Goal: Find specific page/section: Find specific page/section

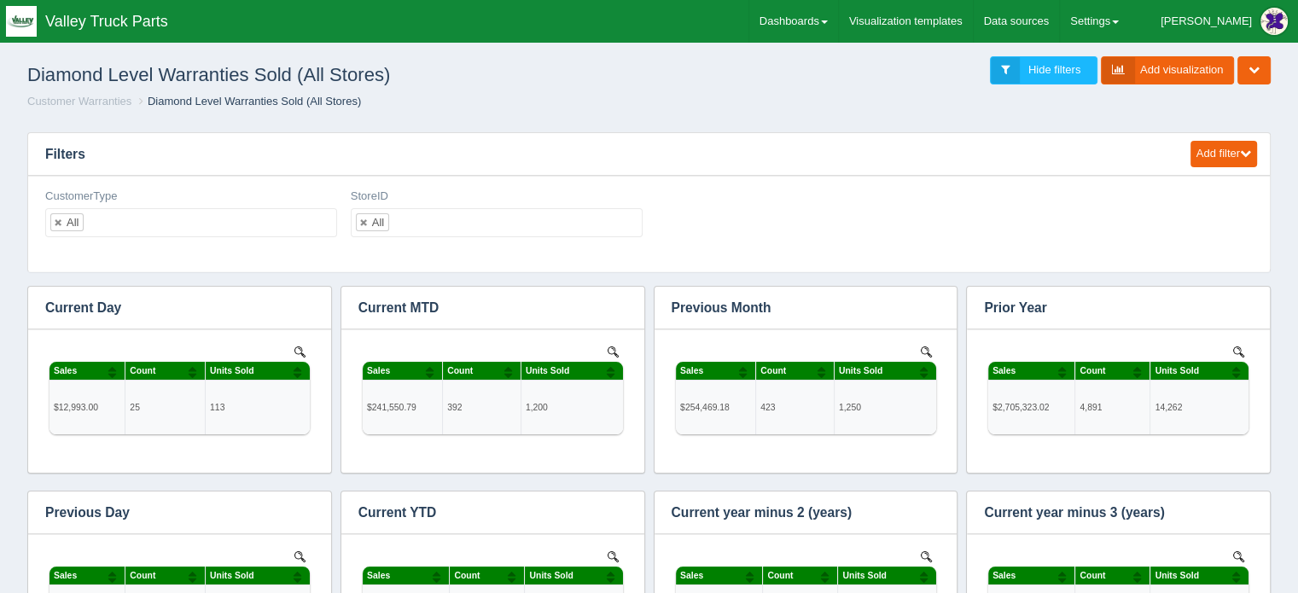
scroll to position [581, 1195]
click at [838, 16] on link "Dashboards" at bounding box center [794, 21] width 89 height 43
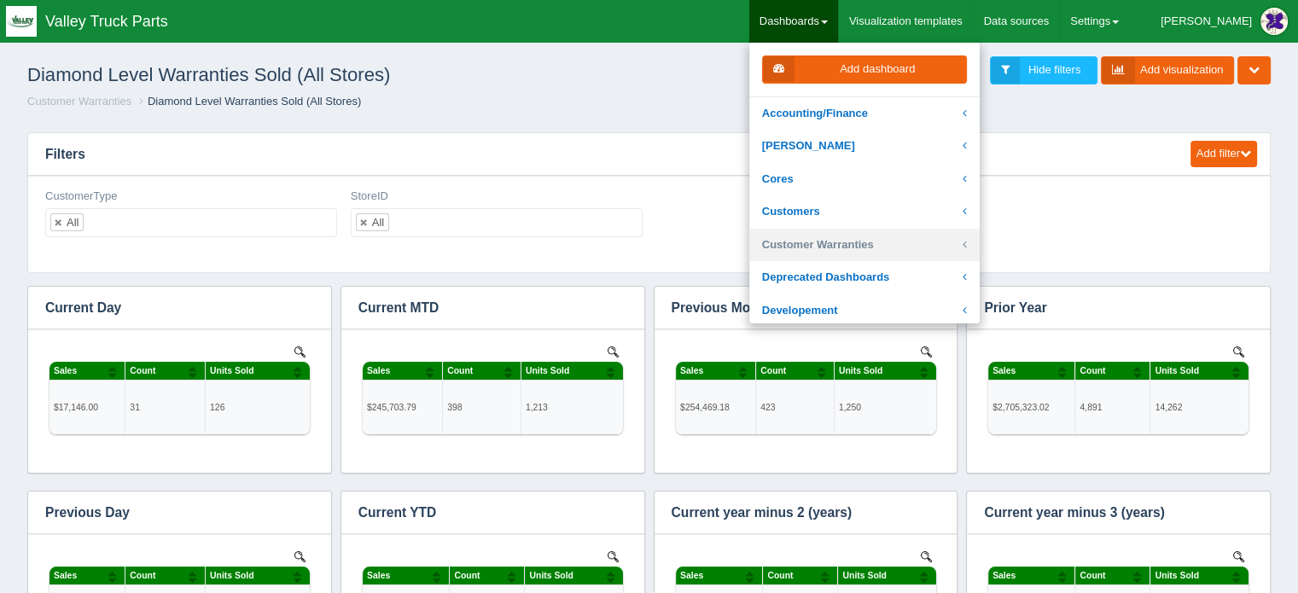
scroll to position [341, 0]
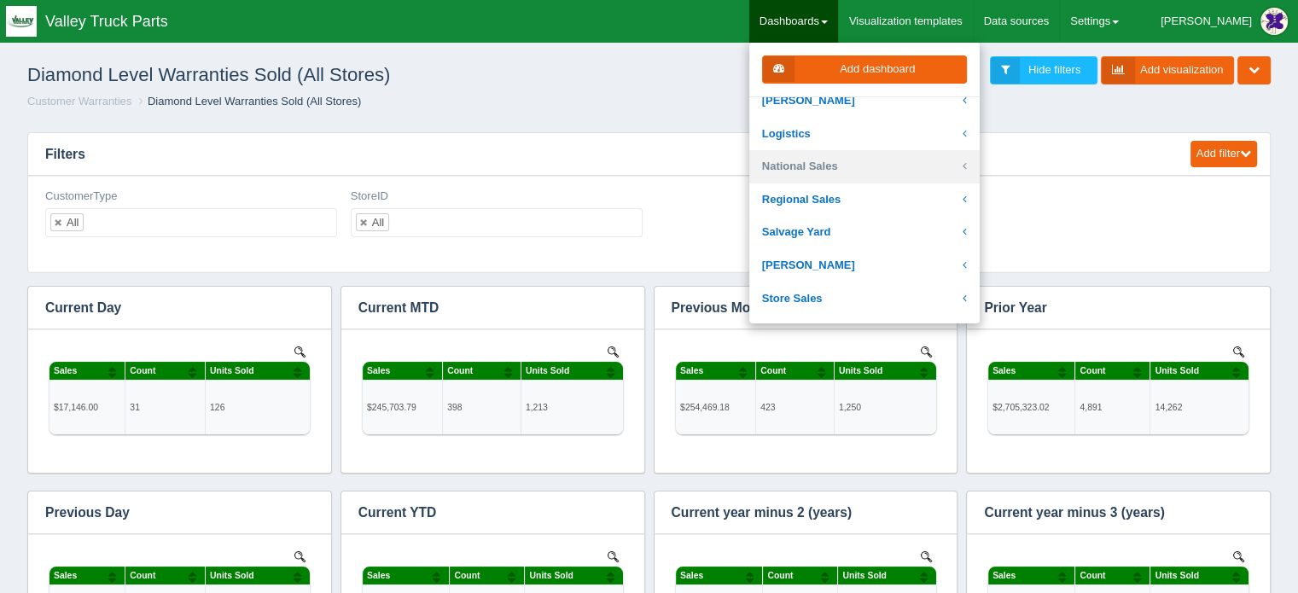
click at [859, 160] on link "National Sales" at bounding box center [865, 166] width 230 height 33
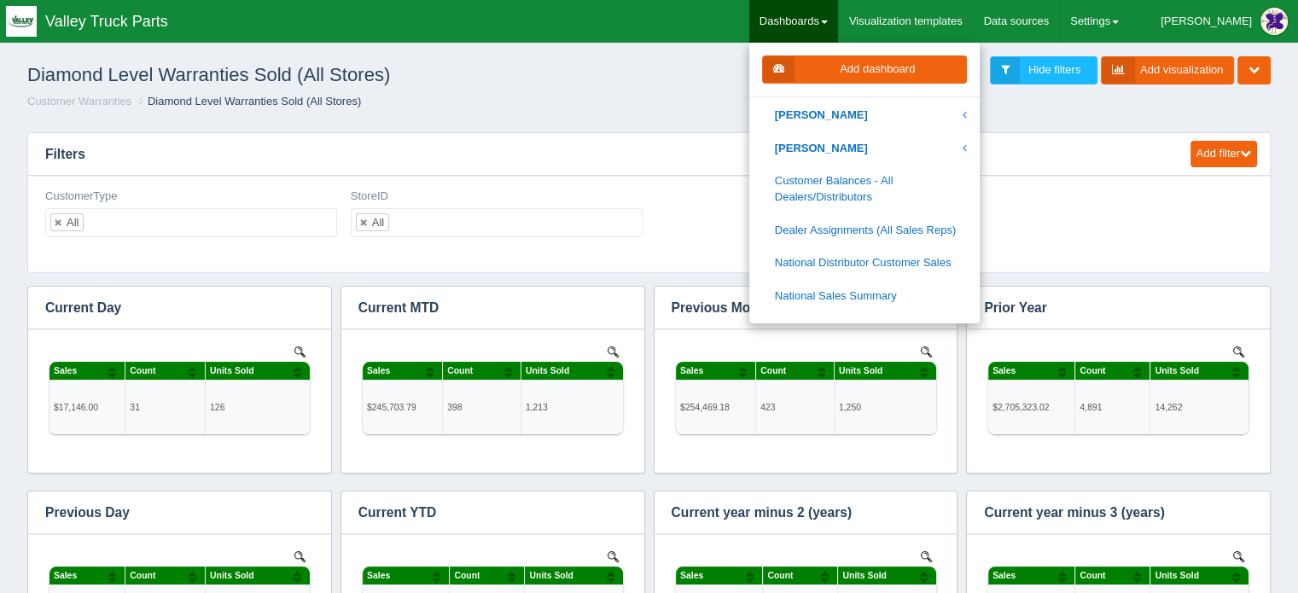
scroll to position [1024, 0]
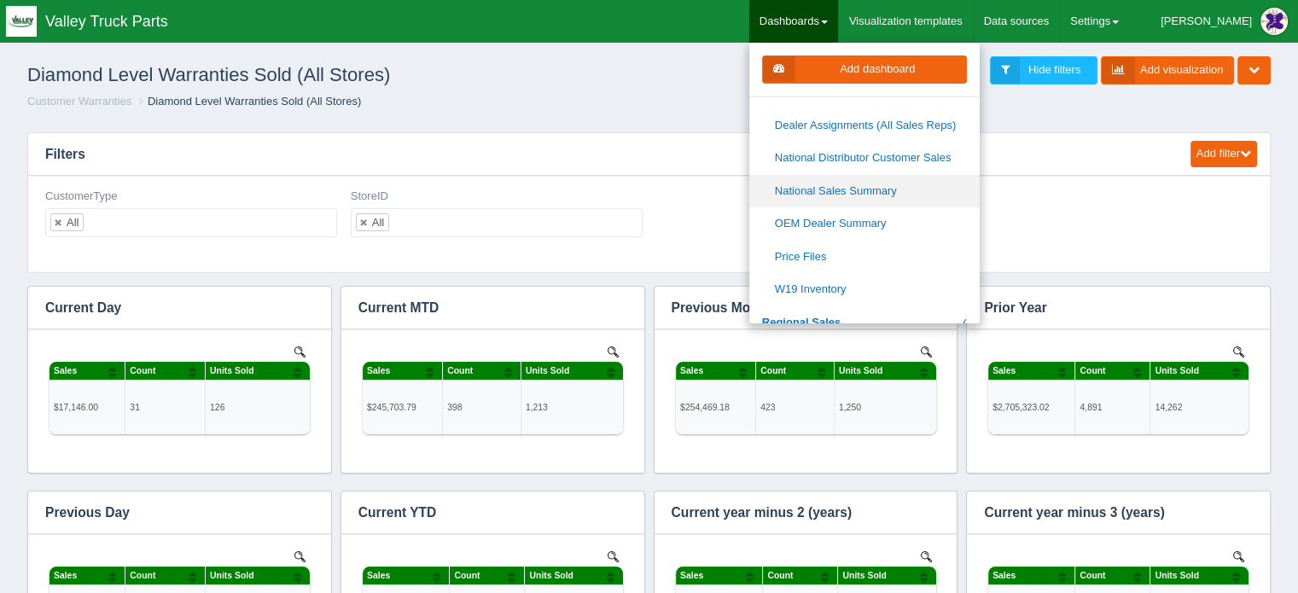
click at [874, 189] on link "National Sales Summary" at bounding box center [865, 191] width 230 height 33
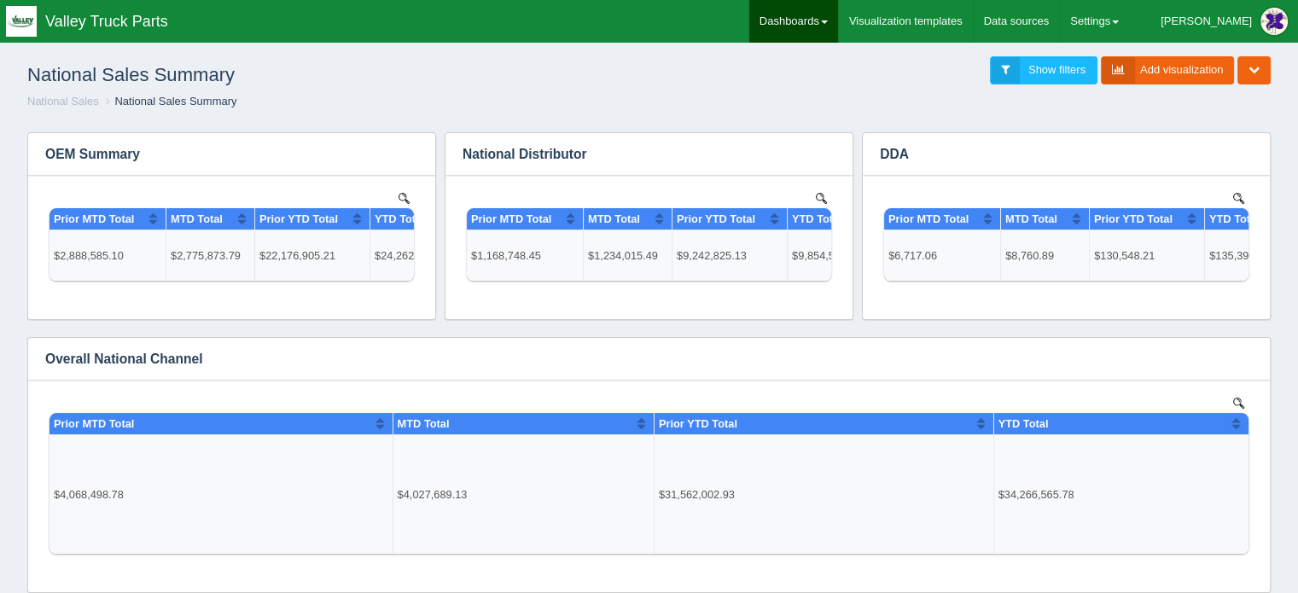
click at [838, 29] on link "Dashboards" at bounding box center [794, 21] width 89 height 43
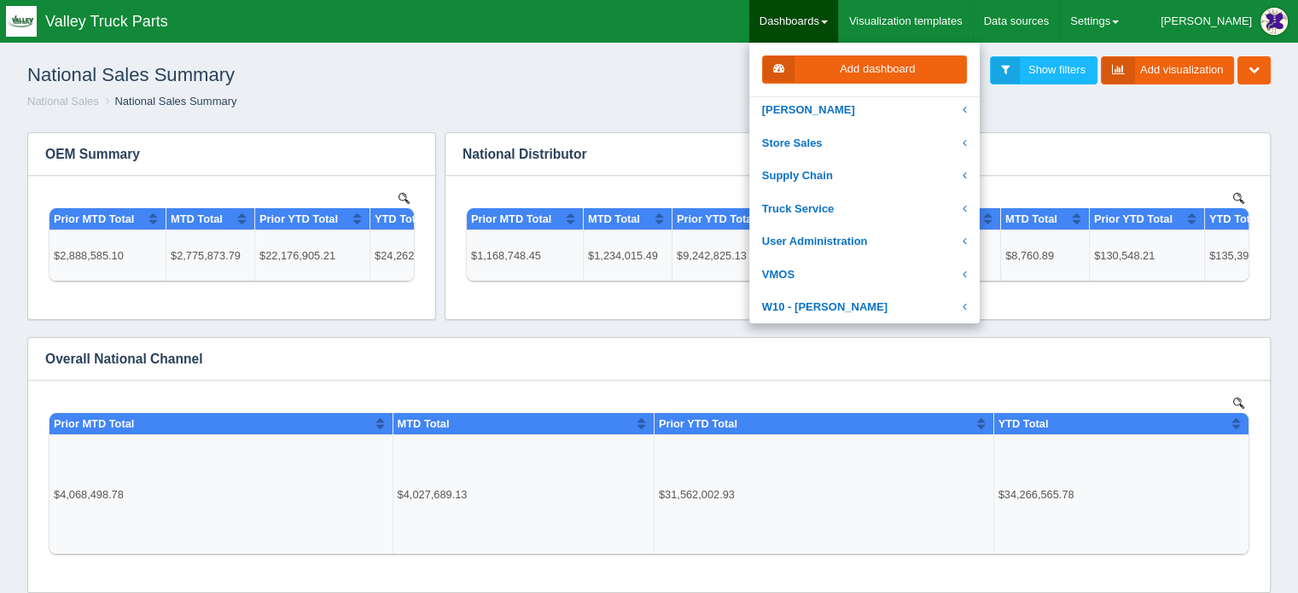
scroll to position [512, 0]
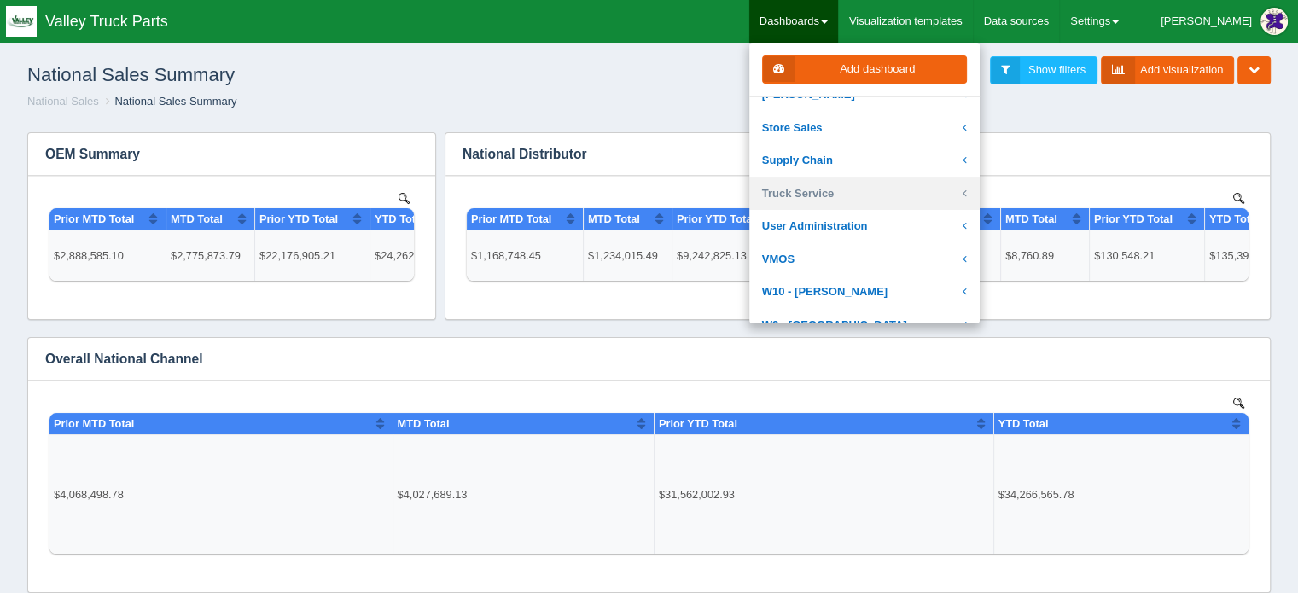
click at [868, 188] on link "Truck Service" at bounding box center [865, 194] width 230 height 33
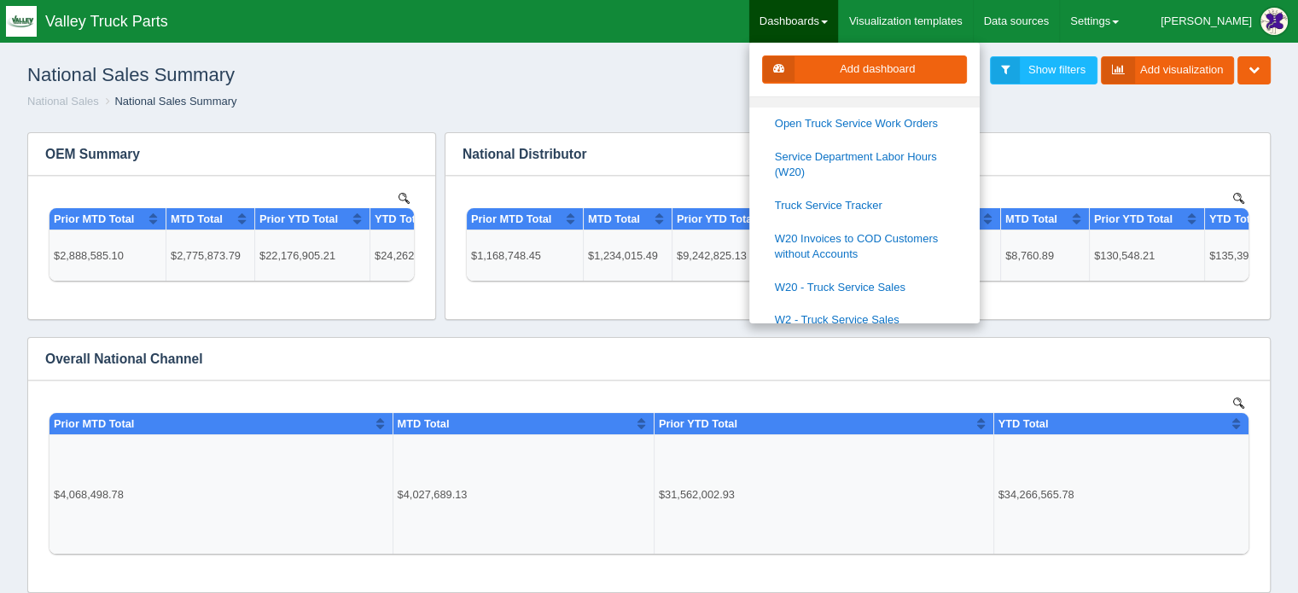
scroll to position [683, 0]
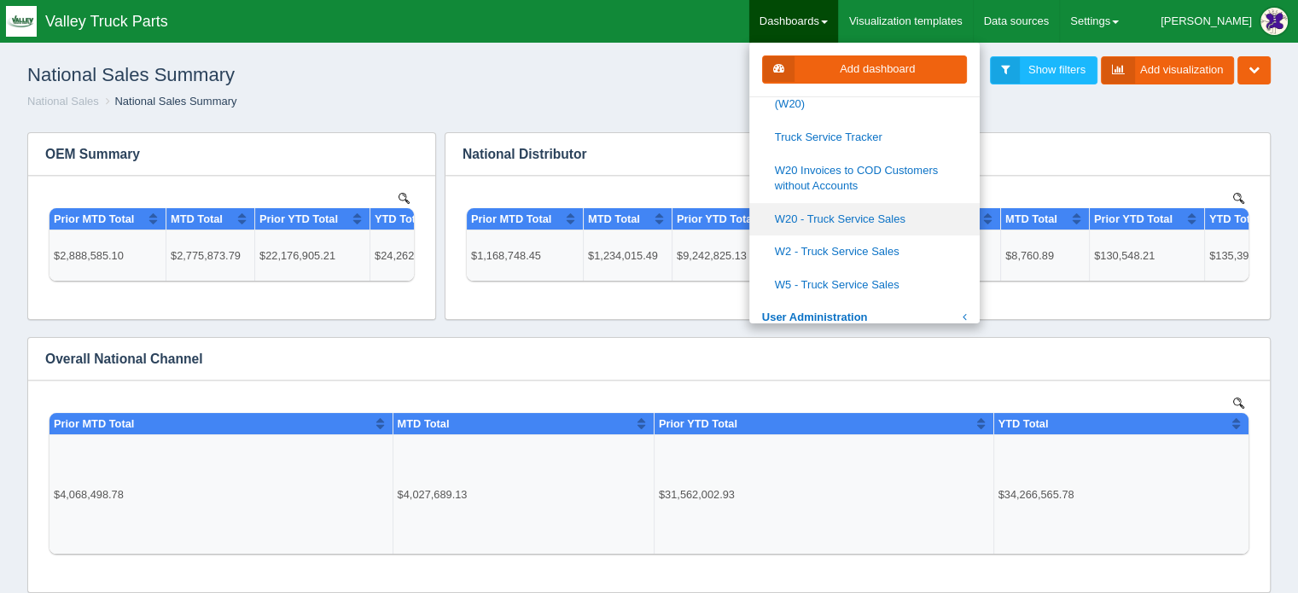
click at [907, 214] on link "W20 - Truck Service Sales" at bounding box center [865, 219] width 230 height 33
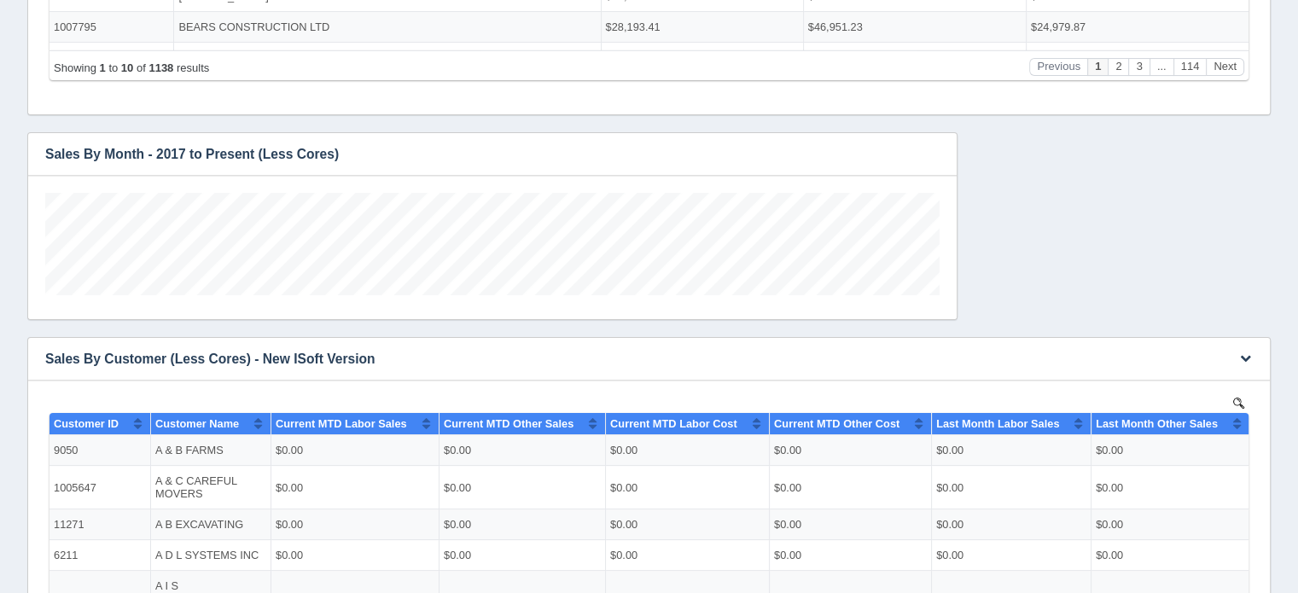
scroll to position [143, 0]
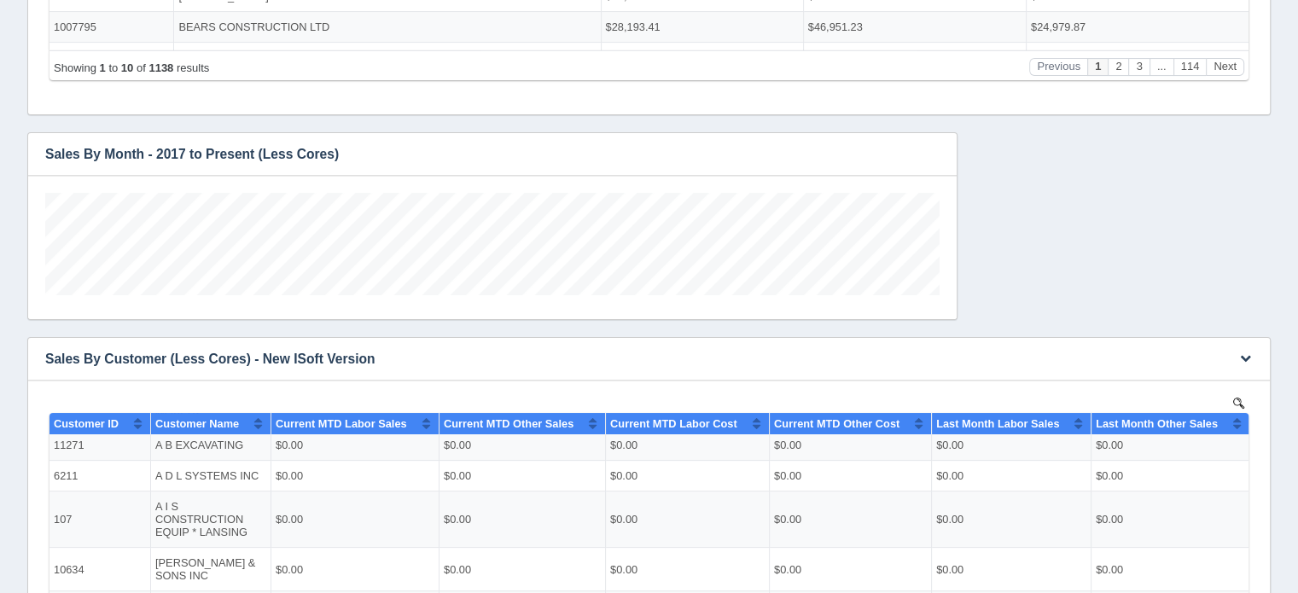
click at [1235, 400] on img at bounding box center [1239, 402] width 11 height 11
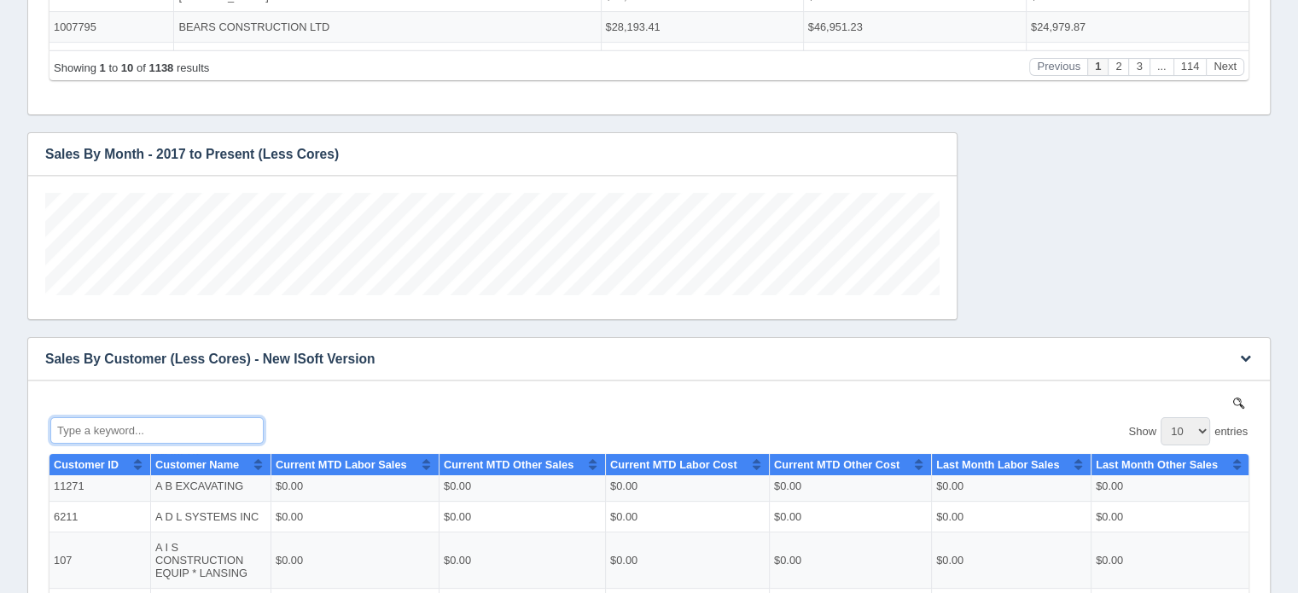
click at [126, 426] on input "Type a keyword..." at bounding box center [156, 430] width 213 height 26
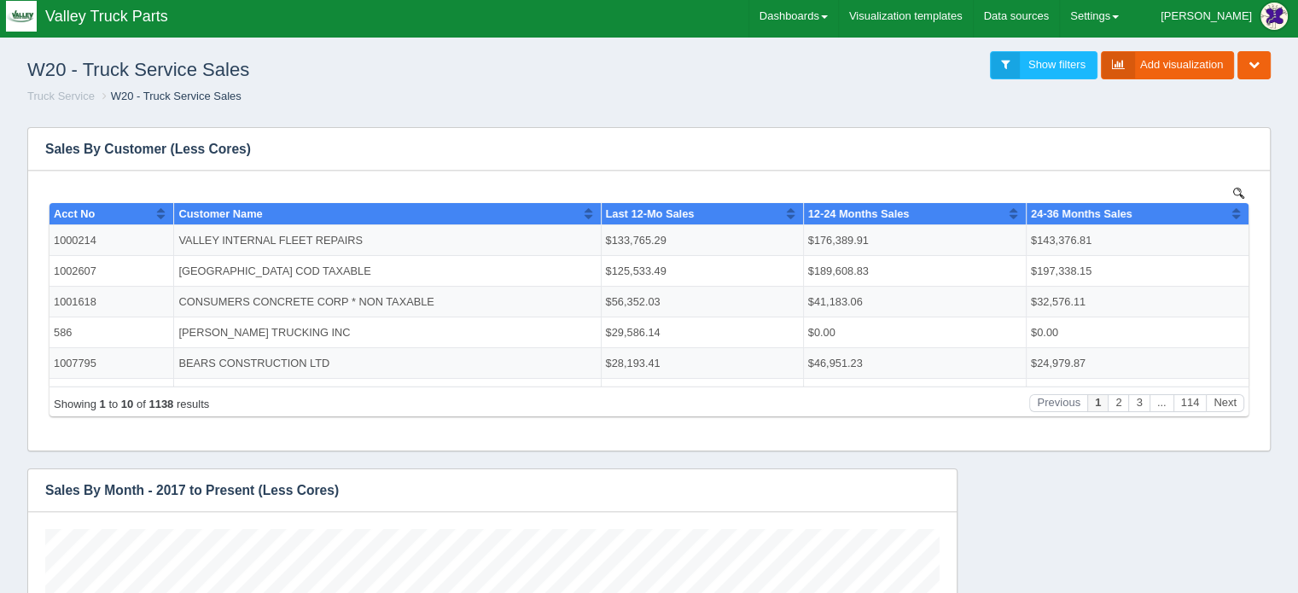
scroll to position [0, 0]
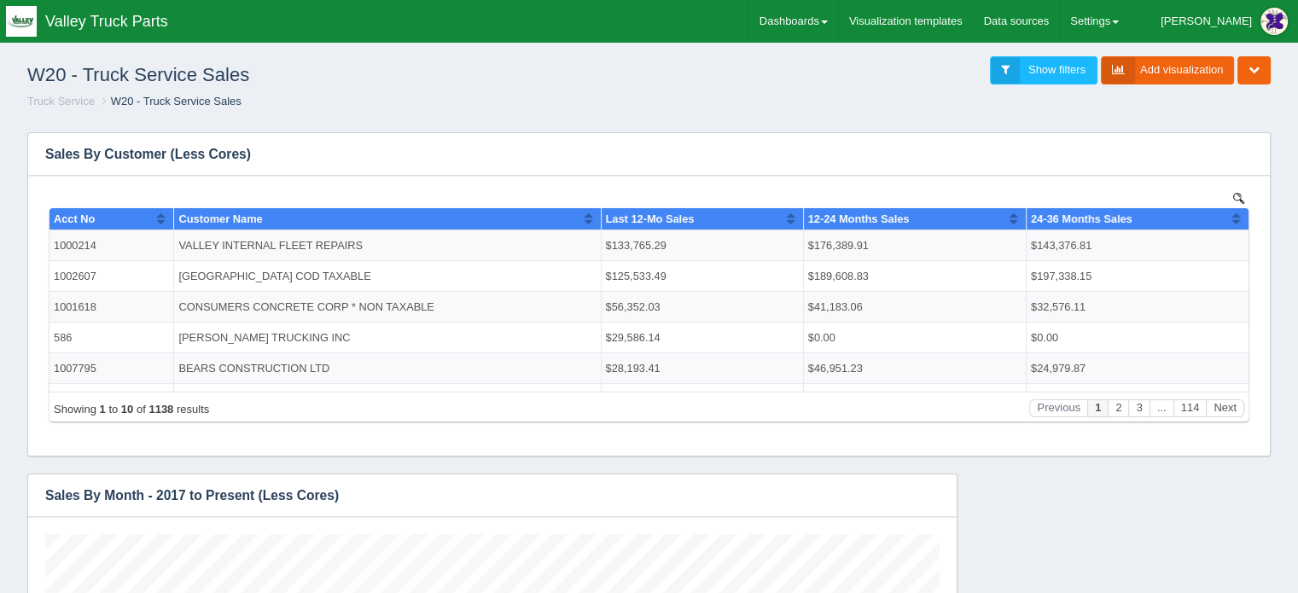
type input "valley"
click at [838, 23] on link "Dashboards" at bounding box center [794, 21] width 89 height 43
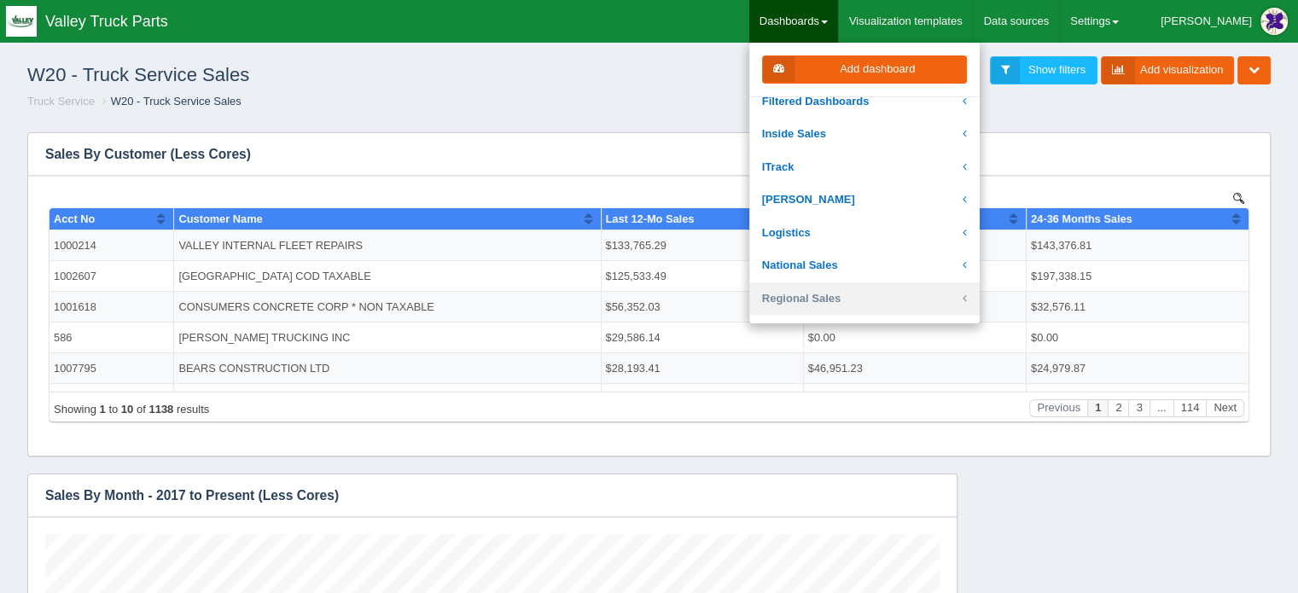
scroll to position [256, 0]
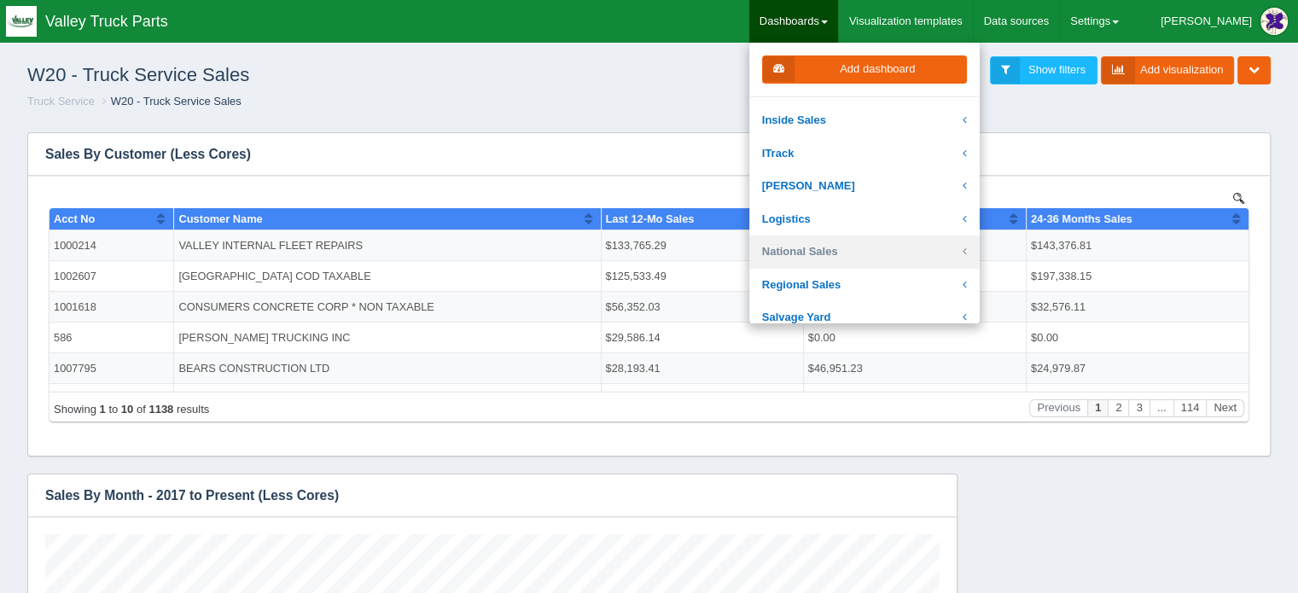
click at [864, 248] on link "National Sales" at bounding box center [865, 252] width 230 height 33
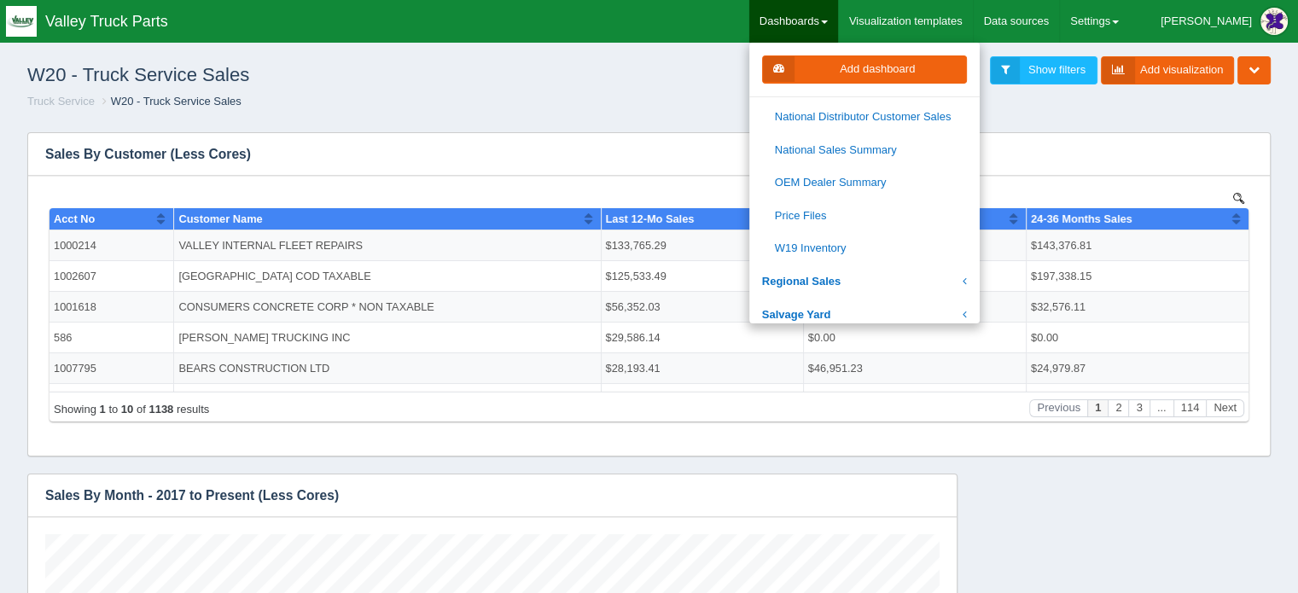
scroll to position [1024, 0]
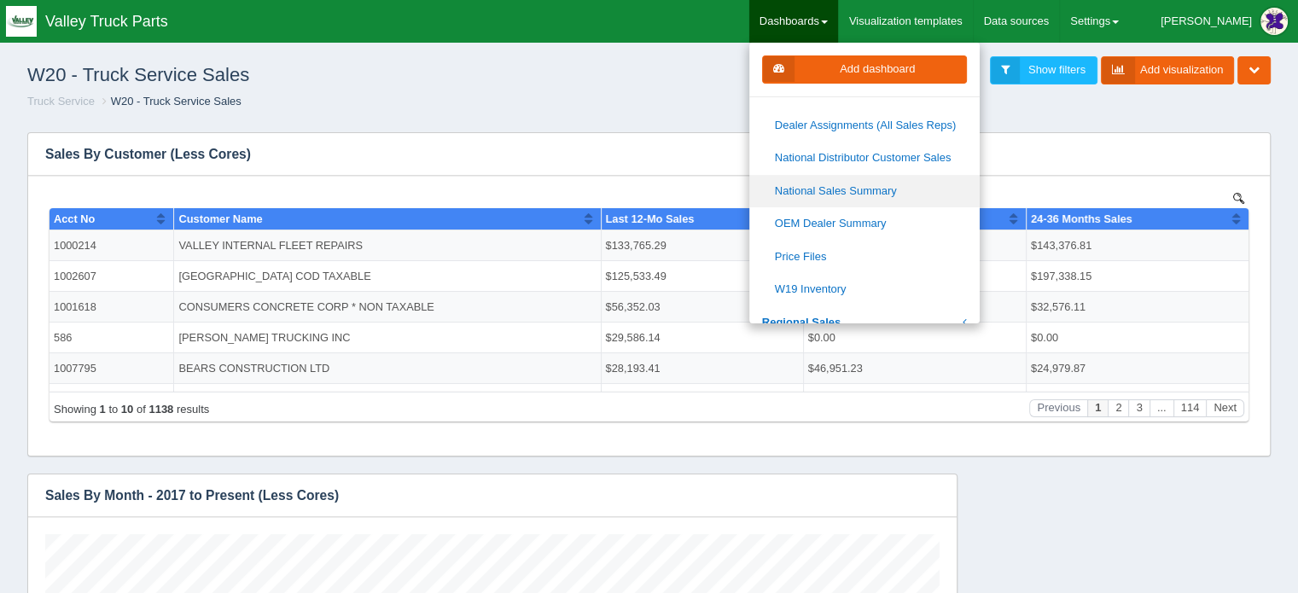
click at [857, 187] on link "National Sales Summary" at bounding box center [865, 191] width 230 height 33
